Goal: Navigation & Orientation: Find specific page/section

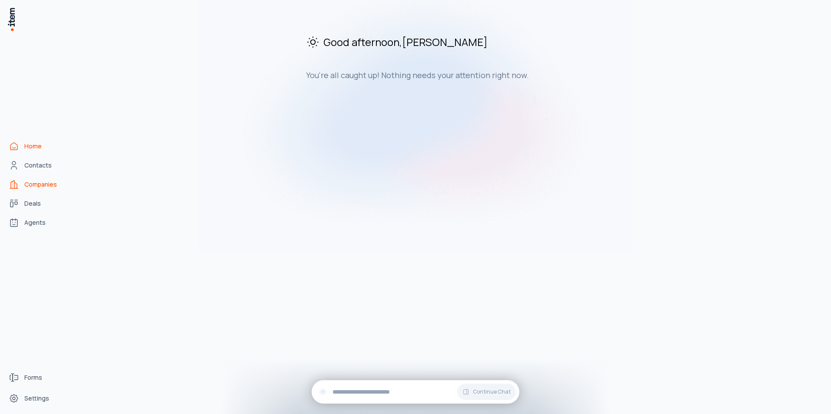
click at [33, 184] on span "Companies" at bounding box center [40, 184] width 33 height 9
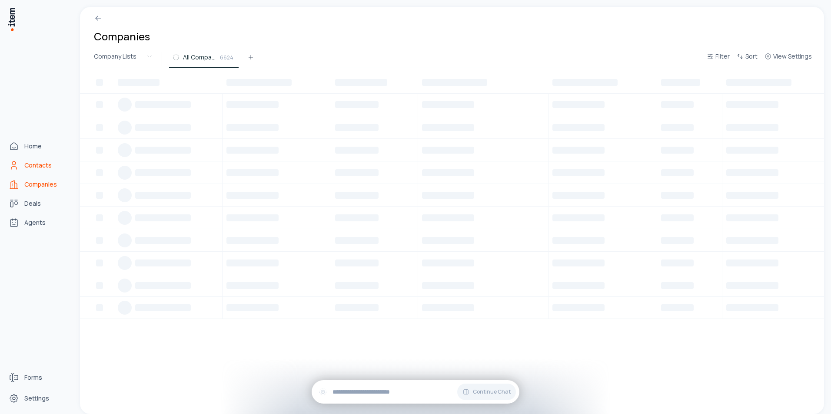
click at [33, 167] on span "Contacts" at bounding box center [37, 165] width 27 height 9
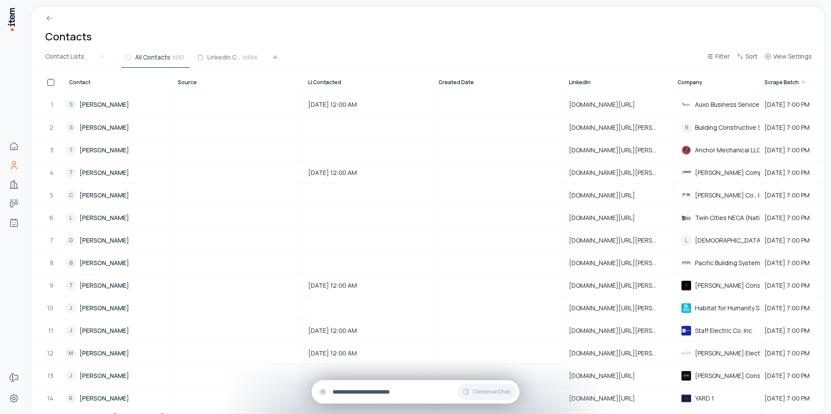
click at [400, 391] on input "text" at bounding box center [422, 393] width 180 height 10
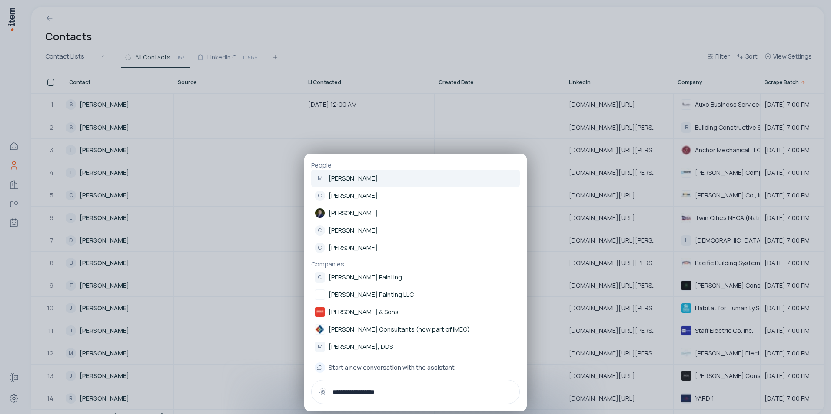
click at [405, 393] on input "**********" at bounding box center [422, 393] width 180 height 10
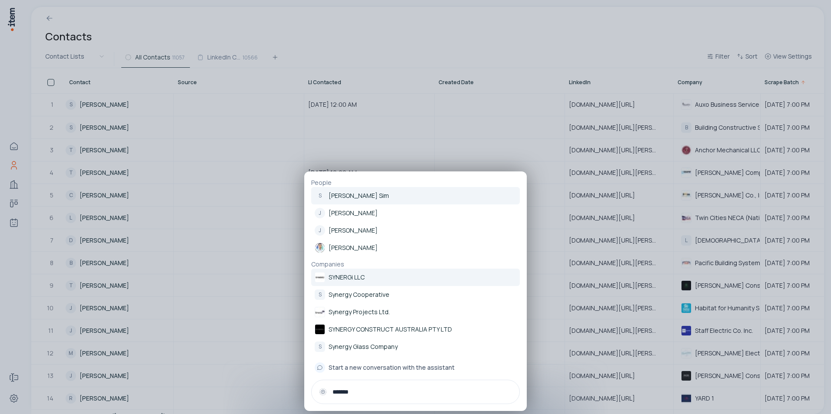
type input "*******"
click at [365, 270] on link "SYNERGi LLC" at bounding box center [415, 277] width 209 height 17
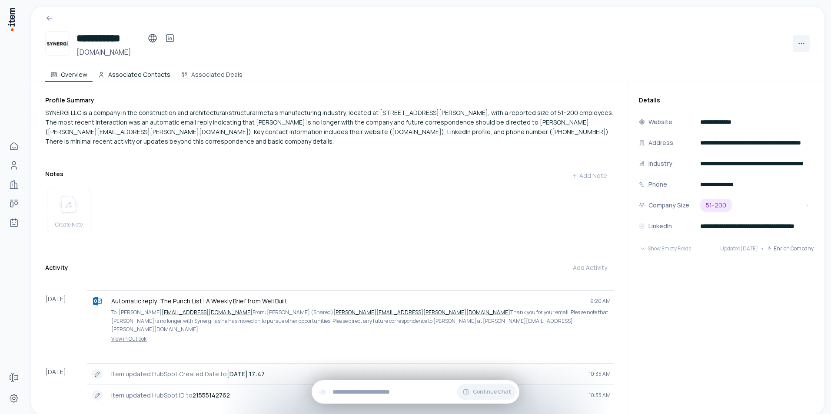
click at [132, 74] on button "Associated Contacts" at bounding box center [134, 72] width 83 height 17
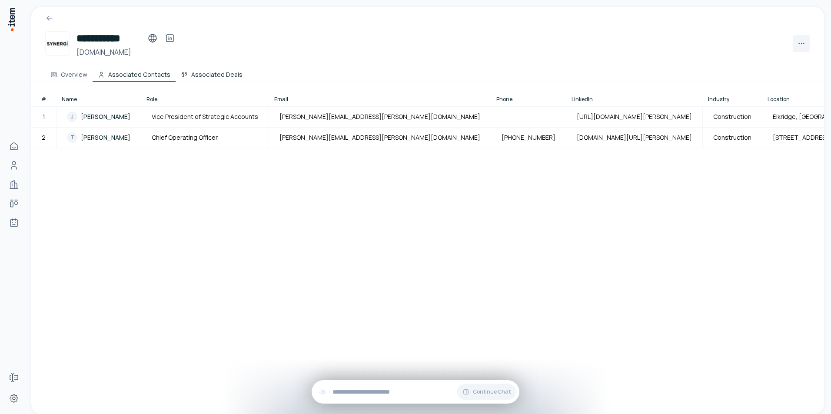
click at [201, 74] on button "Associated Deals" at bounding box center [212, 72] width 72 height 17
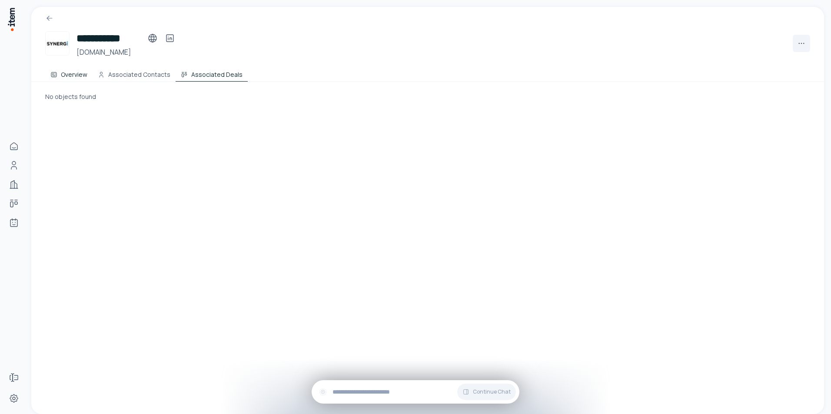
click at [80, 72] on button "Overview" at bounding box center [68, 72] width 47 height 17
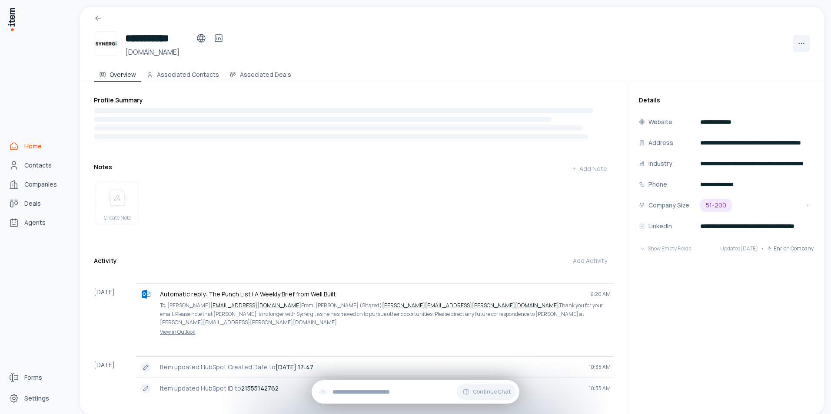
click at [37, 147] on span "Home" at bounding box center [32, 146] width 17 height 9
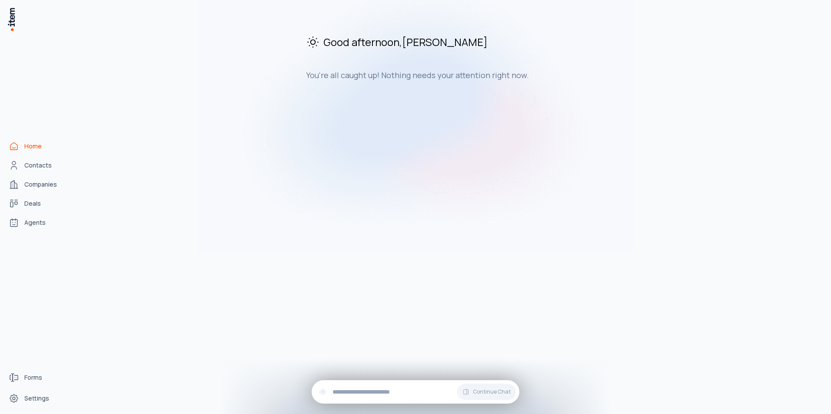
click at [531, 92] on div "Good afternoon , [PERSON_NAME] You're all caught up! Nothing needs your attenti…" at bounding box center [452, 57] width 744 height 101
